Goal: Communication & Community: Answer question/provide support

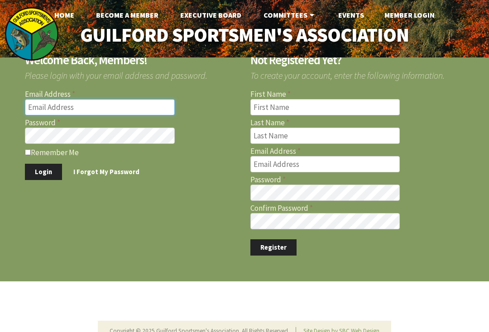
type input "[EMAIL_ADDRESS][DOMAIN_NAME]"
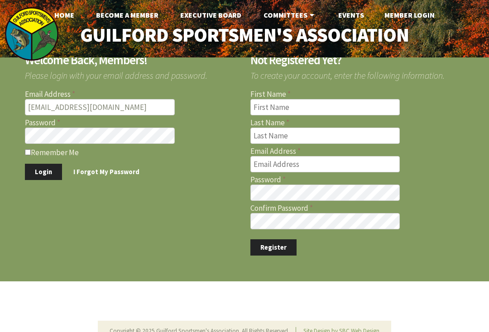
click at [43, 172] on button "Login" at bounding box center [43, 172] width 37 height 17
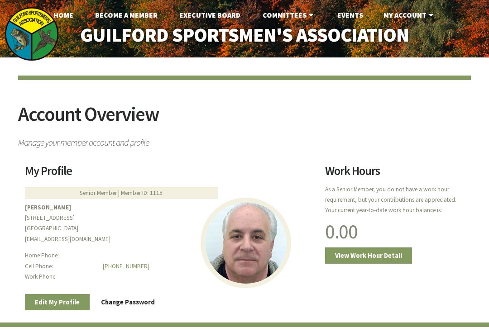
click at [65, 17] on link "Home" at bounding box center [63, 15] width 34 height 18
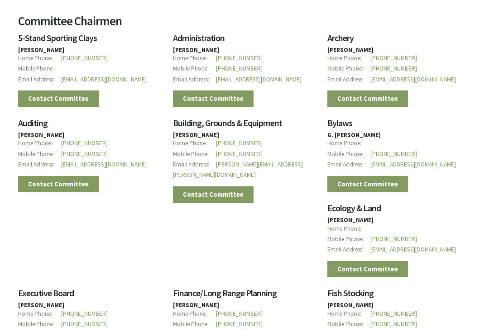
scroll to position [589, 0]
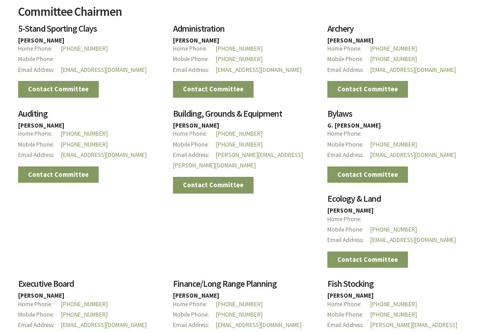
click at [227, 178] on link "Contact Committee" at bounding box center [213, 186] width 81 height 17
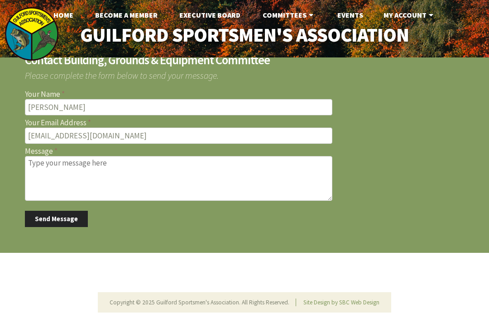
click at [91, 172] on textarea "Message" at bounding box center [179, 178] width 308 height 45
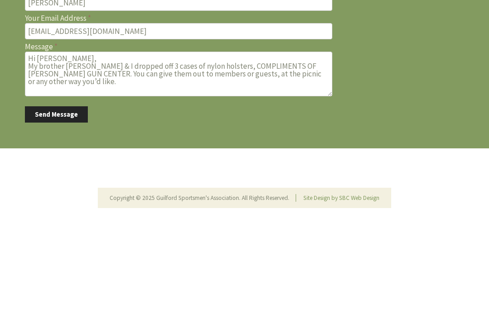
click at [241, 156] on textarea "Hi Mike, My brother Tony & I dropped off 3 cases of nylon holsters, COMPLIMENTS…" at bounding box center [179, 178] width 308 height 45
click at [116, 156] on textarea "Hi Mike, My brother Tony & I dropped off 3 cases of nylon holsters, COMPLIMENTS…" at bounding box center [179, 178] width 308 height 45
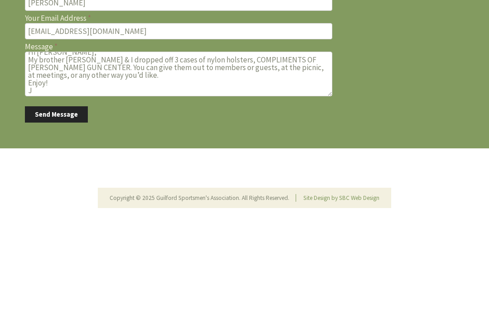
scroll to position [6, 0]
type textarea "Hi Mike, My brother Tony & I dropped off 3 cases of nylon holsters, COMPLIMENTS…"
click at [67, 211] on button "Send Message" at bounding box center [56, 219] width 63 height 17
